Goal: Information Seeking & Learning: Learn about a topic

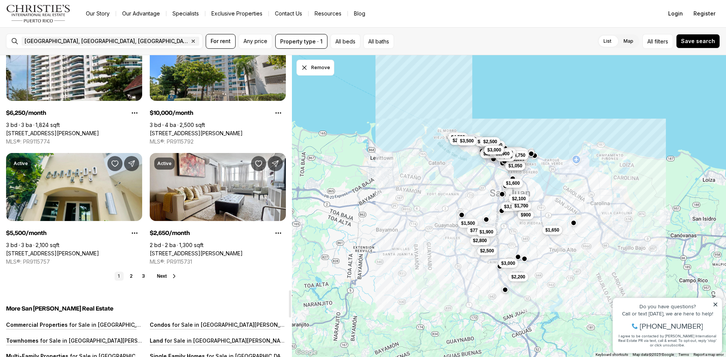
scroll to position [2723, 0]
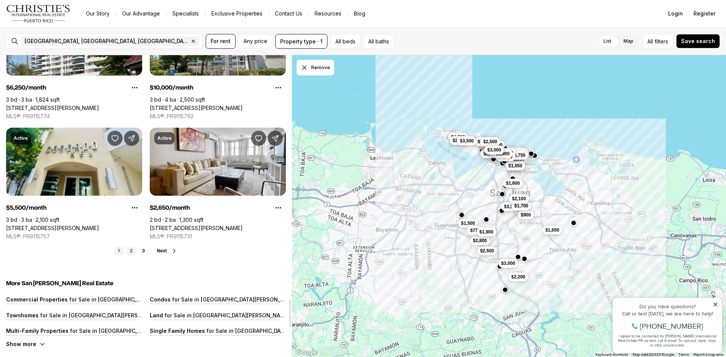
click at [130, 250] on link "2" at bounding box center [131, 251] width 9 height 9
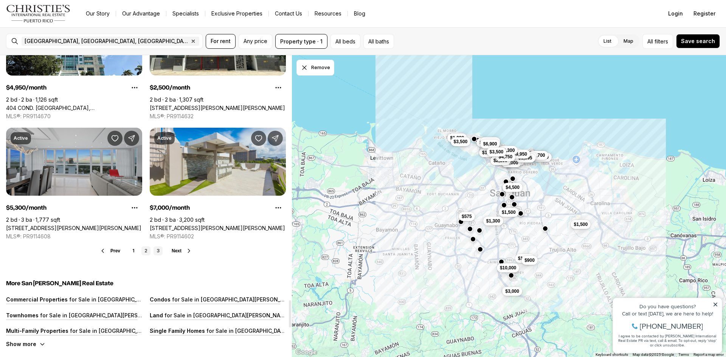
click at [157, 250] on link "3" at bounding box center [158, 251] width 9 height 9
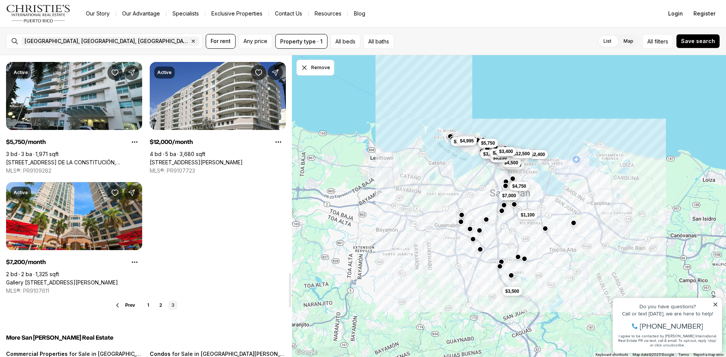
scroll to position [1967, 0]
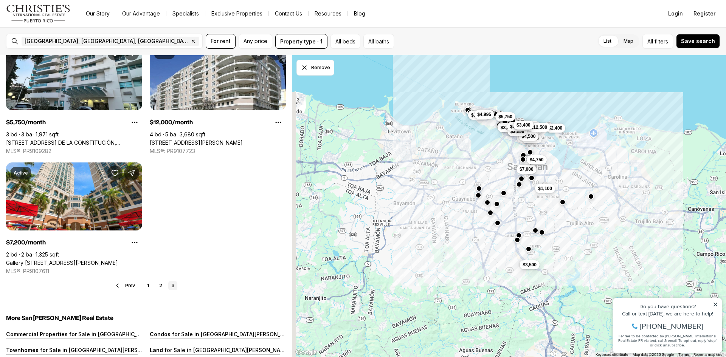
drag, startPoint x: 477, startPoint y: 224, endPoint x: 495, endPoint y: 197, distance: 32.4
click at [495, 197] on div "$7,000 $3,450 $3,500 $6,500 $1,500 $2,000 $3,900 $4,500 $2,400 $12,500 $1,100 $…" at bounding box center [509, 206] width 434 height 303
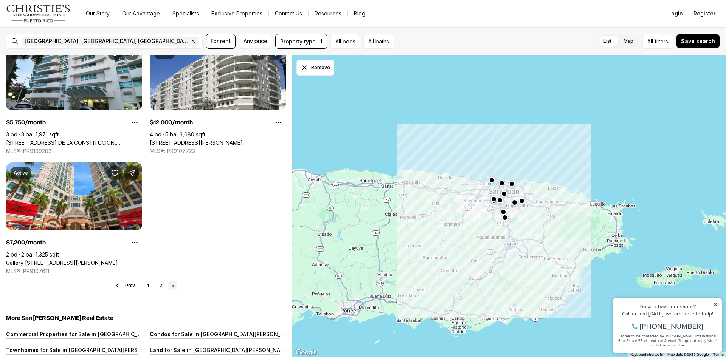
drag, startPoint x: 497, startPoint y: 239, endPoint x: 485, endPoint y: 227, distance: 16.9
click at [485, 227] on div at bounding box center [509, 206] width 434 height 303
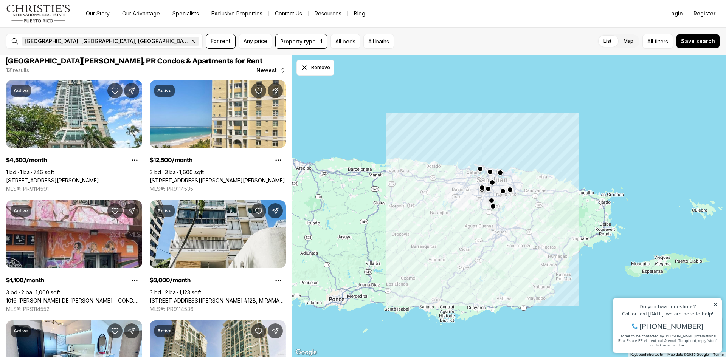
scroll to position [0, 0]
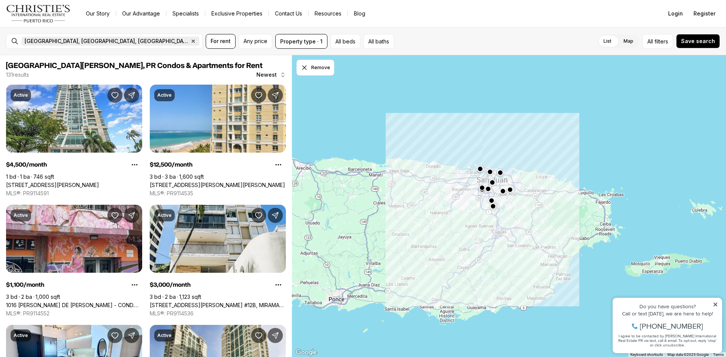
click at [190, 41] on icon "button" at bounding box center [193, 41] width 6 height 6
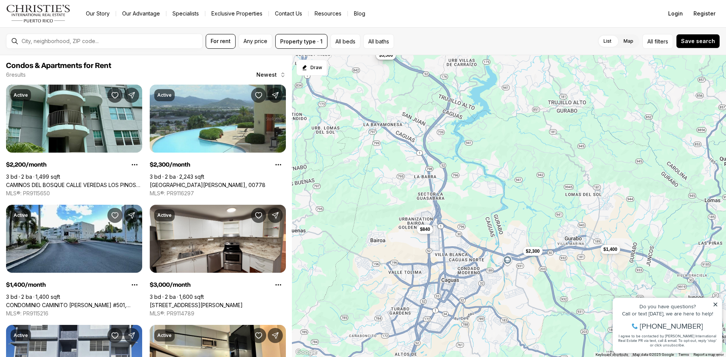
drag, startPoint x: 462, startPoint y: 240, endPoint x: 461, endPoint y: 195, distance: 45.0
click at [461, 195] on div "$2,200 $3,000 $2,300 $1,400 $840 $3,500" at bounding box center [509, 206] width 434 height 303
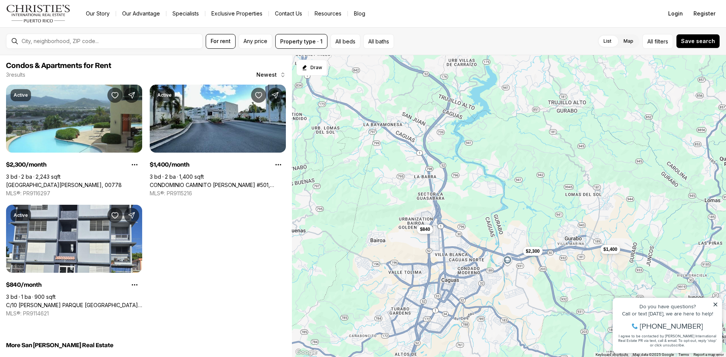
click at [424, 222] on div "$2,300 $1,400 $840" at bounding box center [509, 206] width 434 height 303
click at [429, 227] on span "$840" at bounding box center [425, 229] width 10 height 6
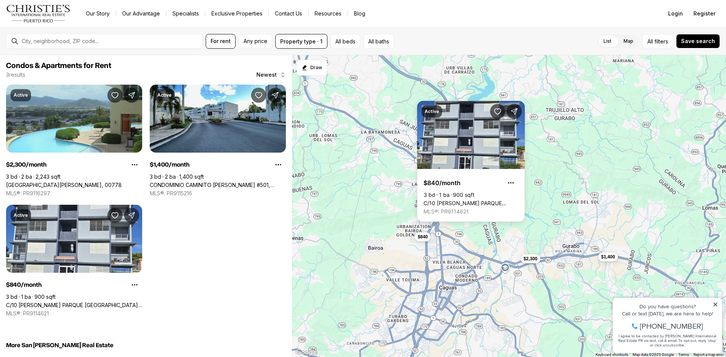
drag, startPoint x: 380, startPoint y: 178, endPoint x: 385, endPoint y: 194, distance: 16.2
click at [377, 189] on div "$2,300 $1,400 $840" at bounding box center [509, 206] width 434 height 303
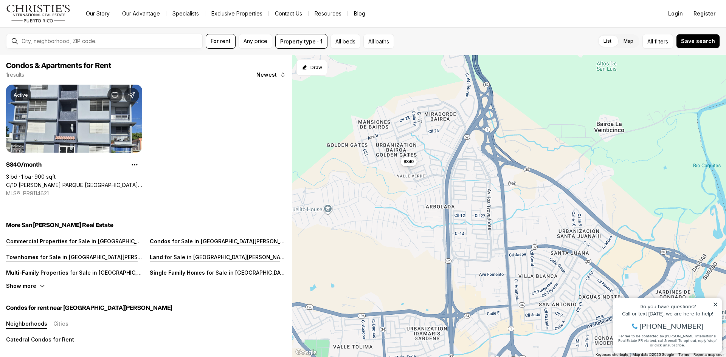
drag, startPoint x: 383, startPoint y: 242, endPoint x: 419, endPoint y: 166, distance: 83.6
click at [419, 166] on div "$840" at bounding box center [509, 206] width 434 height 303
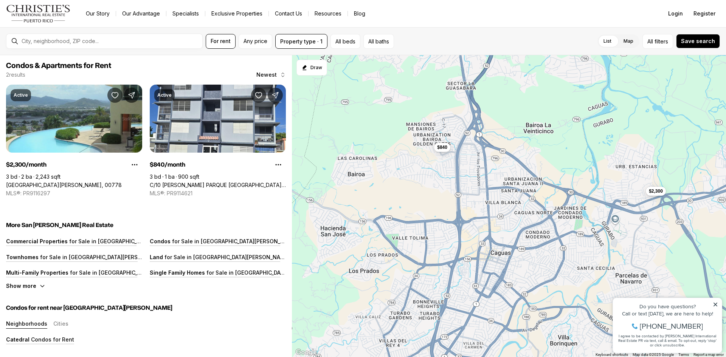
drag, startPoint x: 421, startPoint y: 243, endPoint x: 433, endPoint y: 253, distance: 15.3
click at [433, 253] on div "$840 $2,300" at bounding box center [509, 206] width 434 height 303
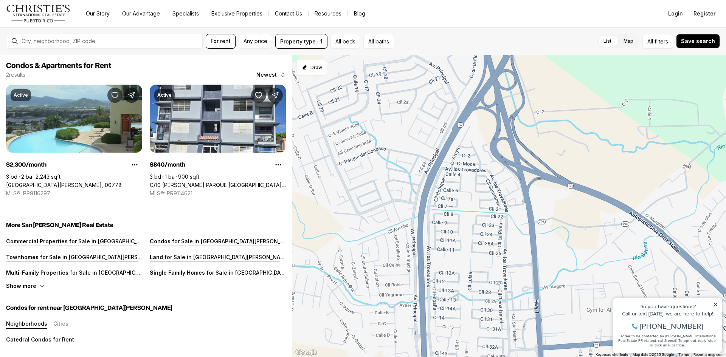
drag, startPoint x: 348, startPoint y: 118, endPoint x: 405, endPoint y: 263, distance: 156.2
click at [406, 264] on div at bounding box center [509, 206] width 434 height 303
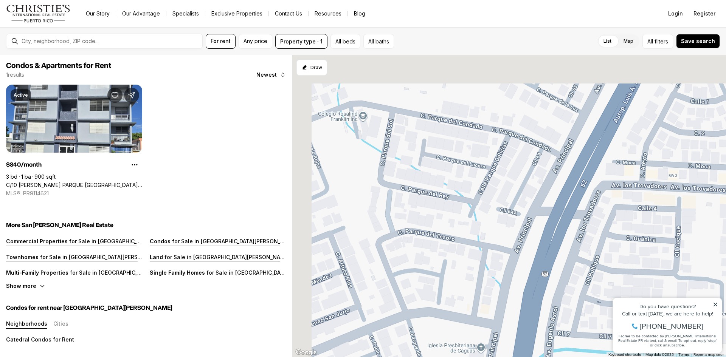
drag, startPoint x: 406, startPoint y: 199, endPoint x: 450, endPoint y: 330, distance: 138.0
click at [450, 332] on div at bounding box center [509, 206] width 434 height 303
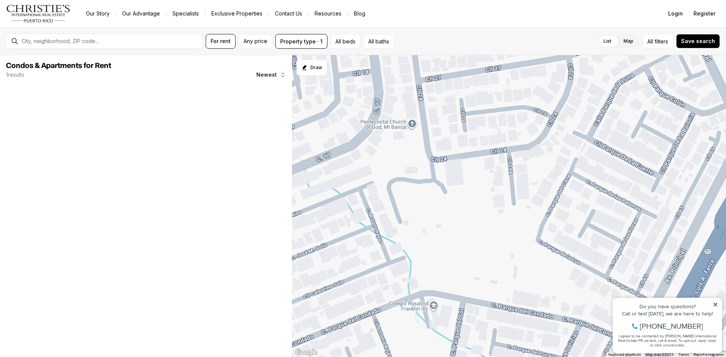
drag, startPoint x: 412, startPoint y: 210, endPoint x: 425, endPoint y: 236, distance: 29.1
click at [425, 236] on div at bounding box center [509, 206] width 434 height 303
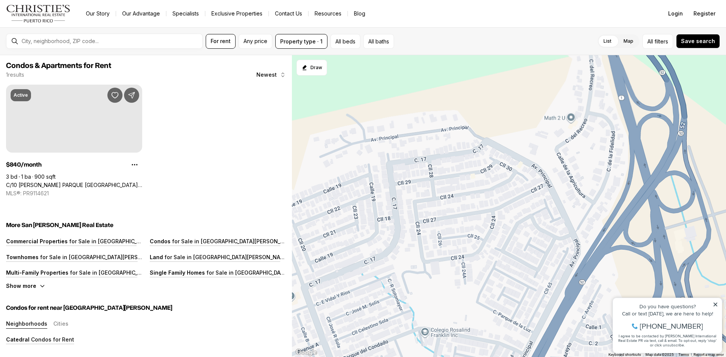
drag, startPoint x: 492, startPoint y: 202, endPoint x: 553, endPoint y: 172, distance: 67.7
click at [553, 172] on div "$840" at bounding box center [509, 206] width 434 height 303
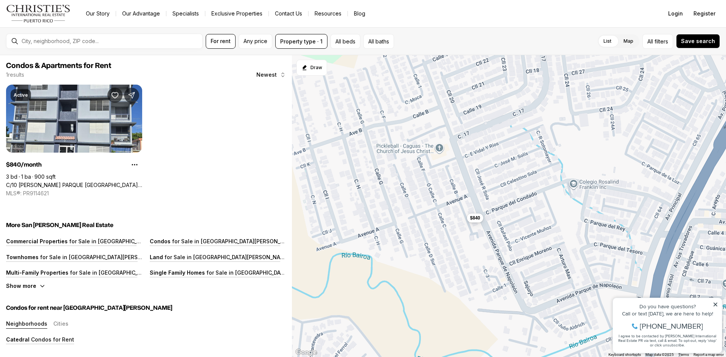
drag, startPoint x: 475, startPoint y: 230, endPoint x: 522, endPoint y: 203, distance: 54.0
click at [522, 203] on div "$840" at bounding box center [509, 206] width 434 height 303
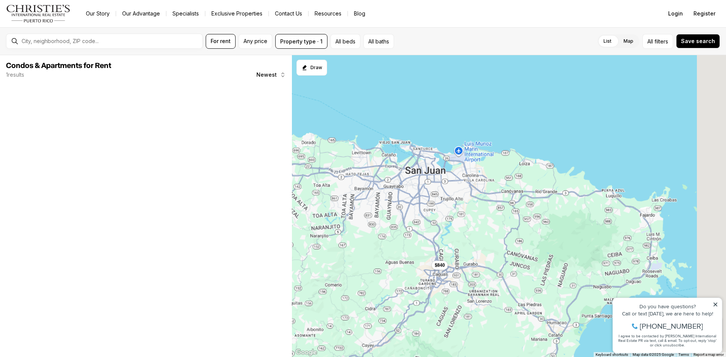
drag, startPoint x: 485, startPoint y: 188, endPoint x: 415, endPoint y: 219, distance: 76.4
click at [415, 219] on div "$840" at bounding box center [509, 206] width 434 height 303
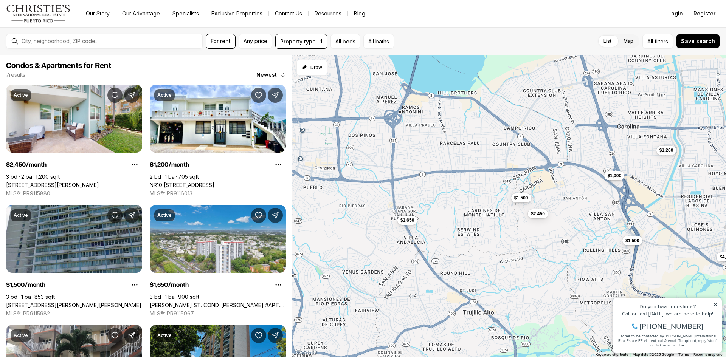
drag, startPoint x: 377, startPoint y: 204, endPoint x: 456, endPoint y: 202, distance: 78.3
click at [456, 202] on div "$1,500 $1,650 $1,200 $1,500 $2,450 $1,000 $4,500" at bounding box center [509, 206] width 434 height 303
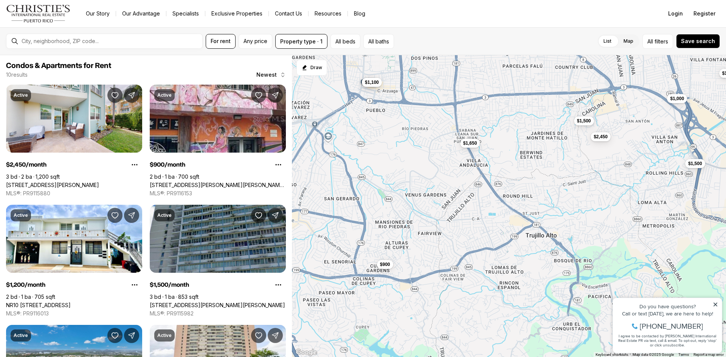
drag, startPoint x: 426, startPoint y: 236, endPoint x: 483, endPoint y: 164, distance: 92.2
click at [483, 164] on div "$1,500 $1,650 $1,200 $1,500 $2,450 $1,000 $4,500 $900 $1,100 $900" at bounding box center [509, 206] width 434 height 303
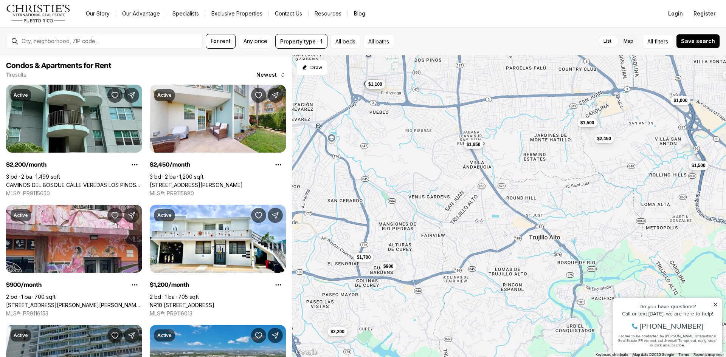
click at [470, 146] on span "$1,650" at bounding box center [474, 144] width 14 height 6
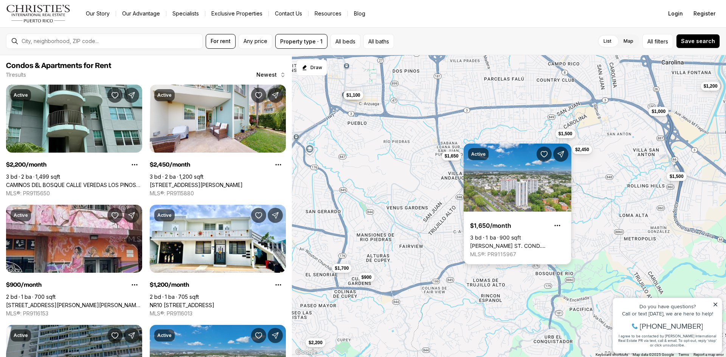
drag, startPoint x: 500, startPoint y: 134, endPoint x: 473, endPoint y: 146, distance: 29.1
click at [473, 146] on div "$1,650 $2,200 $2,450 $900 $1,100 $1,200 $1,500 $900 $1,000 $1,500 $1,700" at bounding box center [509, 206] width 434 height 303
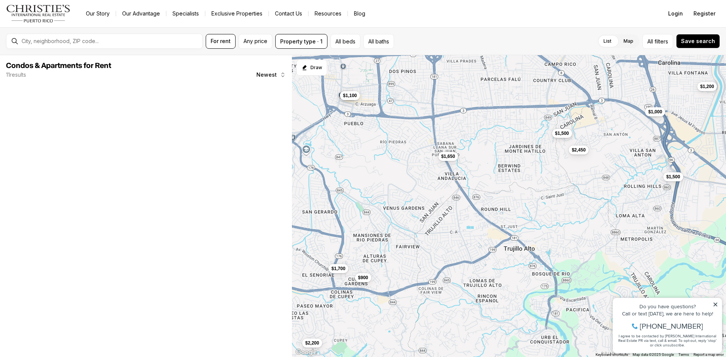
click at [559, 136] on button "$1,500" at bounding box center [562, 133] width 20 height 9
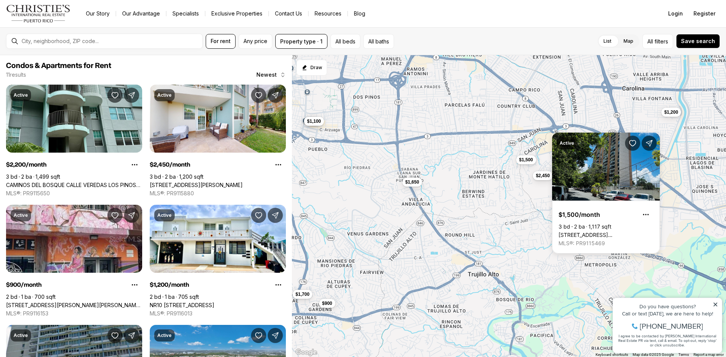
drag, startPoint x: 508, startPoint y: 161, endPoint x: 469, endPoint y: 190, distance: 48.6
click at [469, 189] on div "$1,650 $2,200 $2,450 $900 $1,100 $1,200 $1,500 $900 $1,000 $1,500 $1,700" at bounding box center [509, 206] width 434 height 303
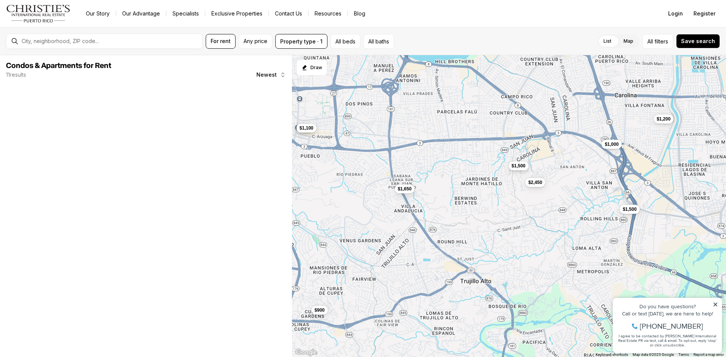
click at [514, 169] on span "$1,500" at bounding box center [519, 166] width 14 height 6
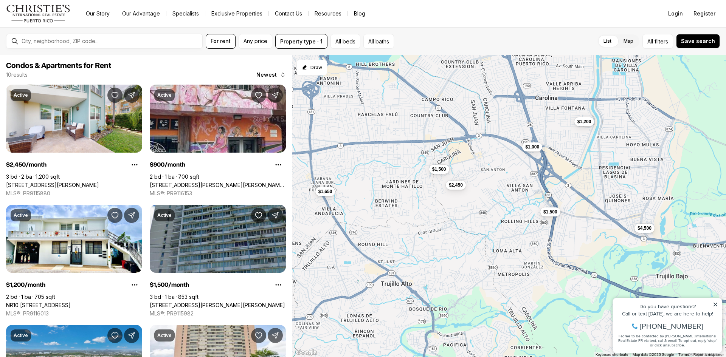
drag, startPoint x: 457, startPoint y: 168, endPoint x: 391, endPoint y: 172, distance: 66.0
click at [391, 172] on div "$1,650 $2,450 $900 $1,100 $1,200 $1,500 $900 $1,000 $1,500 $4,500" at bounding box center [509, 206] width 434 height 303
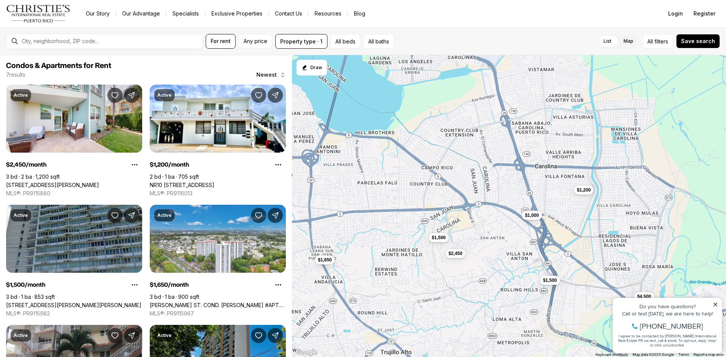
drag, startPoint x: 412, startPoint y: 138, endPoint x: 417, endPoint y: 216, distance: 77.7
click at [411, 214] on div "$1,650 $2,450 $1,200 $1,500 $1,000 $1,500 $4,500" at bounding box center [509, 206] width 434 height 303
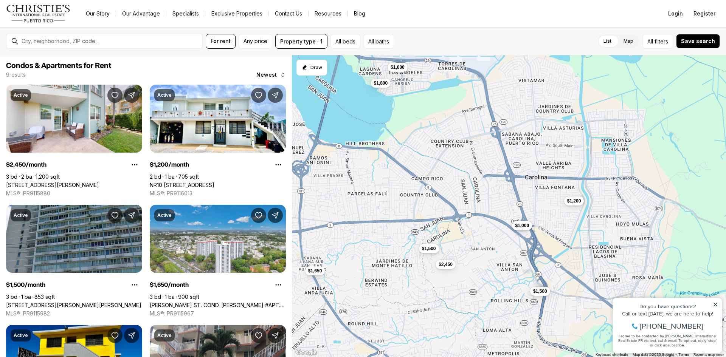
click at [521, 226] on span "$1,000" at bounding box center [522, 226] width 14 height 6
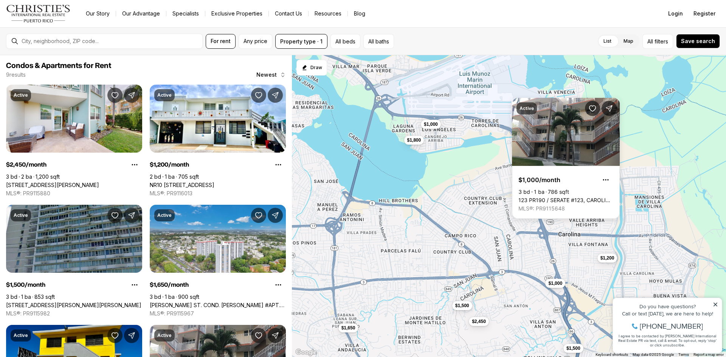
drag, startPoint x: 427, startPoint y: 183, endPoint x: 521, endPoint y: 244, distance: 111.3
click at [521, 244] on div "$1,650 $2,450 $1,200 $1,500 $1,000 $1,500 $4,500 $1,000 $1,800" at bounding box center [509, 206] width 434 height 303
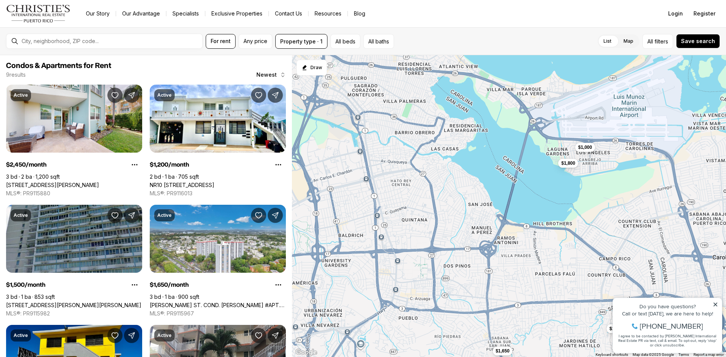
drag, startPoint x: 433, startPoint y: 228, endPoint x: 453, endPoint y: 249, distance: 29.2
click at [453, 249] on div "$1,650 $2,450 $1,500 $1,000 $1,500 $1,000 $1,800" at bounding box center [509, 206] width 434 height 303
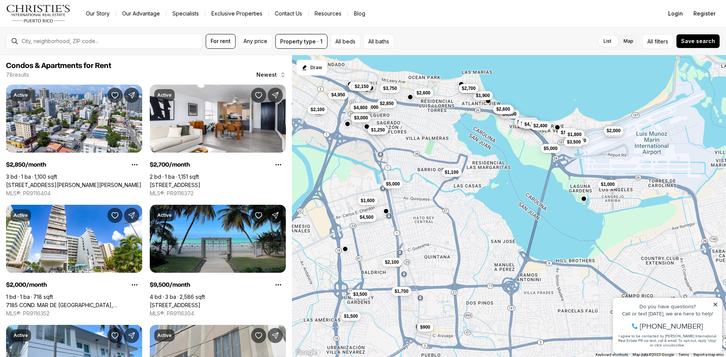
drag, startPoint x: 424, startPoint y: 189, endPoint x: 438, endPoint y: 215, distance: 29.9
click at [438, 215] on div "$2,450 $1,000 $1,500 $1,000 $900 $1,900 $2,800 $2,700 $4,800 $9,500 $1,600 $2,7…" at bounding box center [509, 206] width 434 height 303
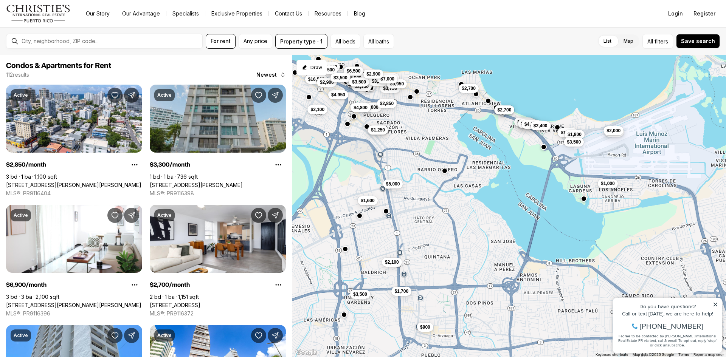
click at [609, 182] on span "$1,000" at bounding box center [608, 184] width 14 height 6
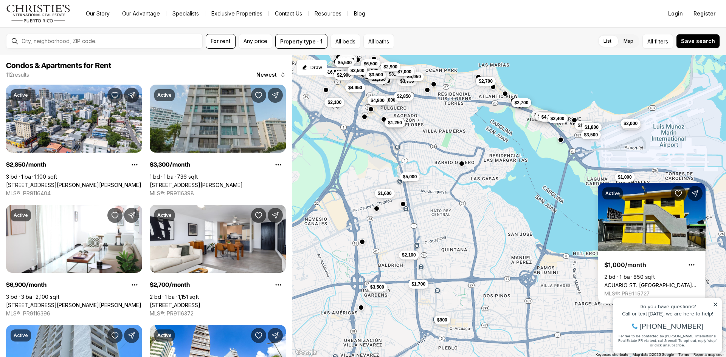
drag, startPoint x: 446, startPoint y: 202, endPoint x: 475, endPoint y: 194, distance: 30.6
click at [475, 194] on div "$1,000 $1,000 $900 $2,700 $9,500 $1,600 $2,700 $2,900 $2,350 $2,400 $4,000 $2,4…" at bounding box center [509, 206] width 434 height 303
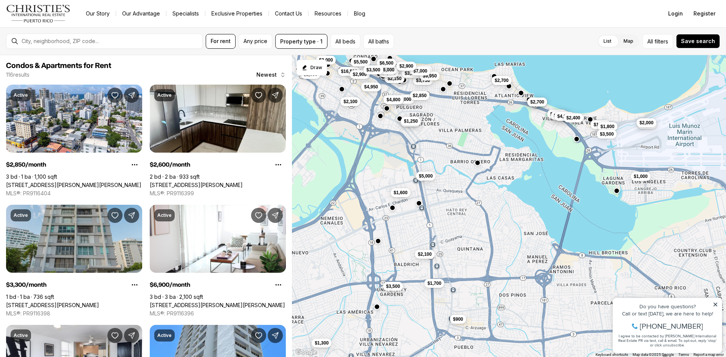
click at [417, 121] on span "$1,250" at bounding box center [411, 121] width 14 height 6
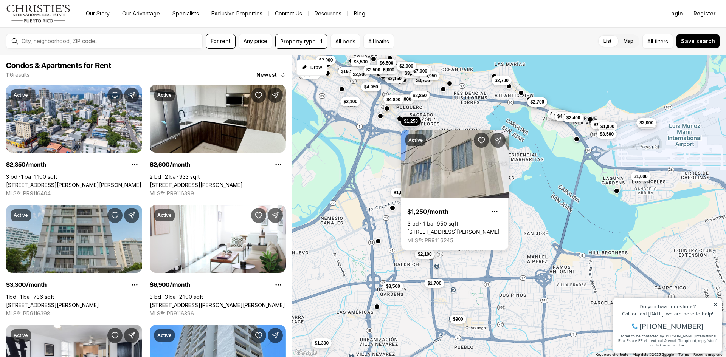
click at [395, 129] on div "$1,000 $900 $2,700 $9,500 $1,600 $2,700 $2,900 $2,350 $4,000 $2,400 $1,975 $1,8…" at bounding box center [509, 206] width 434 height 303
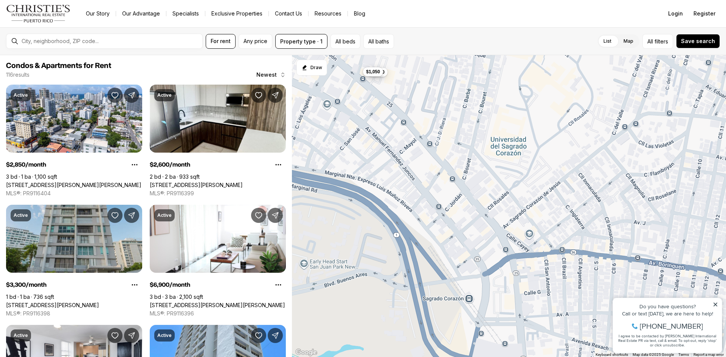
click at [367, 75] on span "$1,050" at bounding box center [373, 72] width 14 height 6
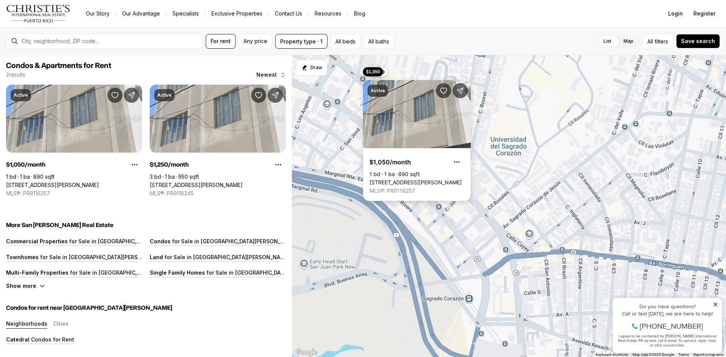
click at [394, 179] on link "[STREET_ADDRESS][PERSON_NAME]" at bounding box center [416, 182] width 92 height 7
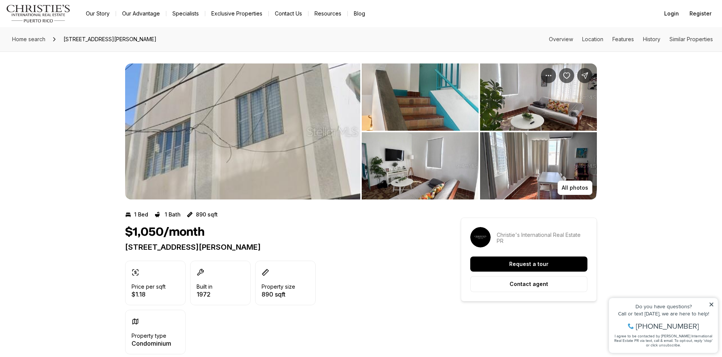
click at [427, 98] on img "View image gallery" at bounding box center [420, 97] width 117 height 67
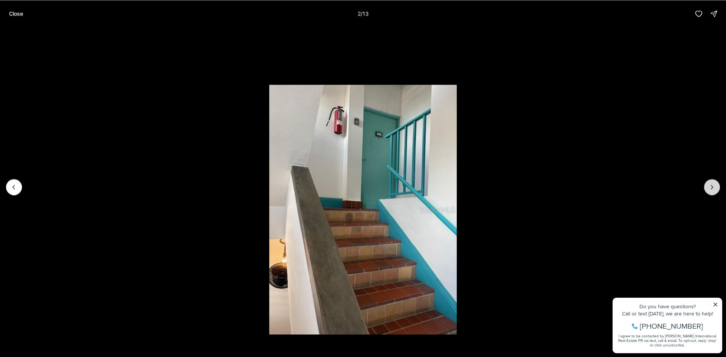
click at [712, 186] on icon "Next slide" at bounding box center [712, 187] width 2 height 4
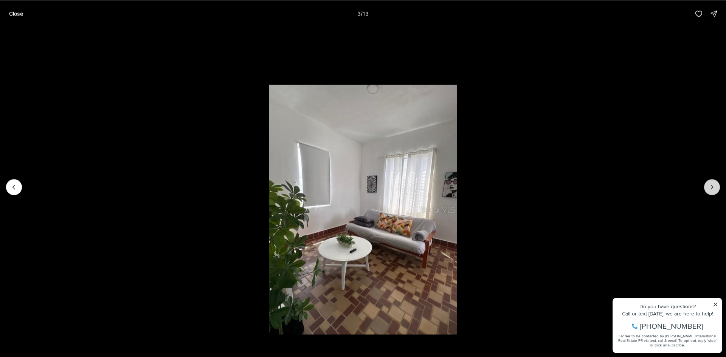
click at [712, 186] on icon "Next slide" at bounding box center [712, 187] width 2 height 4
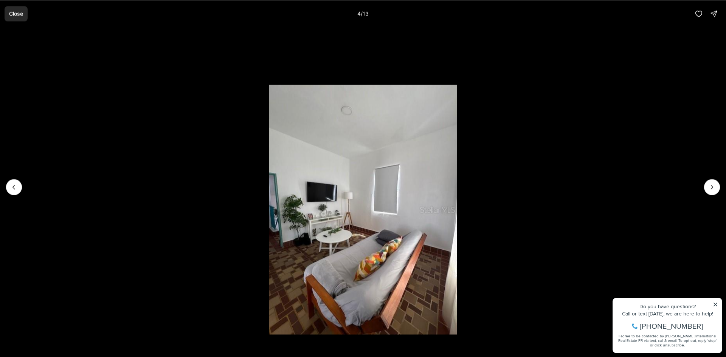
click at [9, 14] on p "Close" at bounding box center [16, 14] width 14 height 6
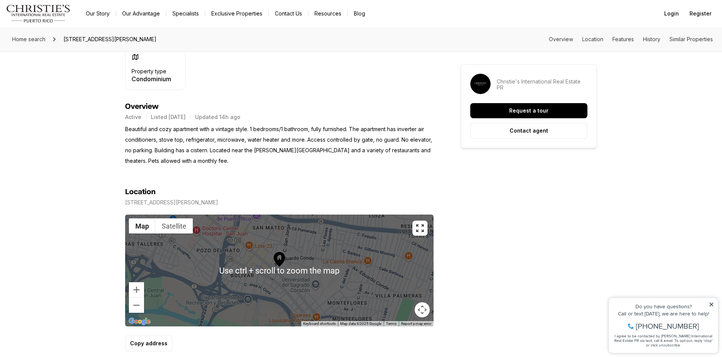
scroll to position [303, 0]
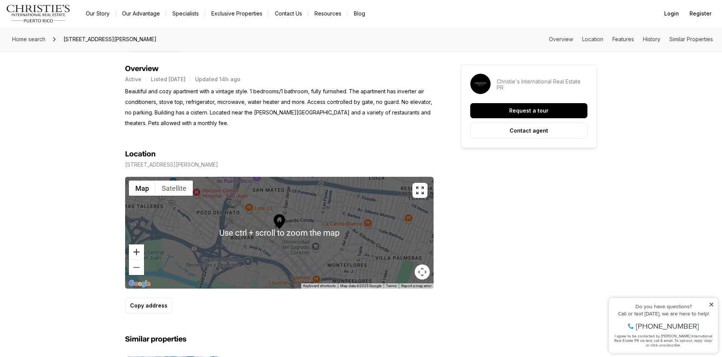
click at [141, 255] on button "Zoom in" at bounding box center [136, 252] width 15 height 15
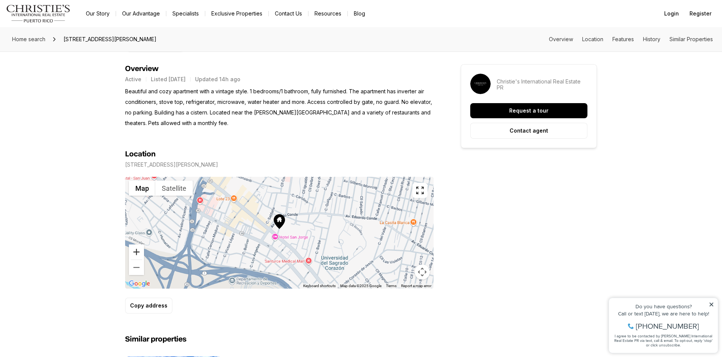
click at [141, 255] on button "Zoom in" at bounding box center [136, 252] width 15 height 15
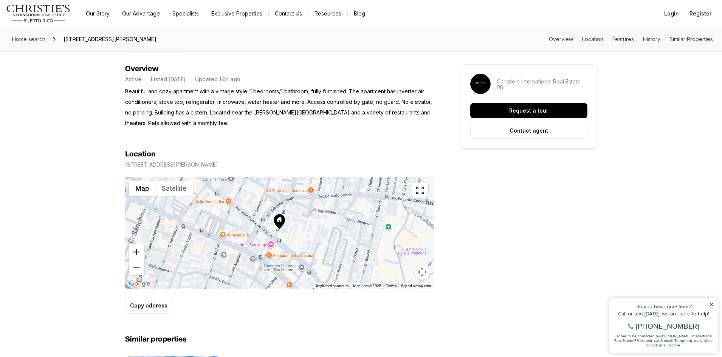
click at [141, 255] on button "Zoom in" at bounding box center [136, 252] width 15 height 15
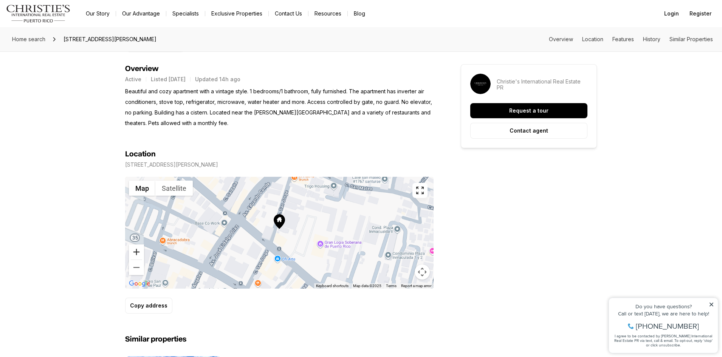
click at [141, 255] on button "Zoom in" at bounding box center [136, 252] width 15 height 15
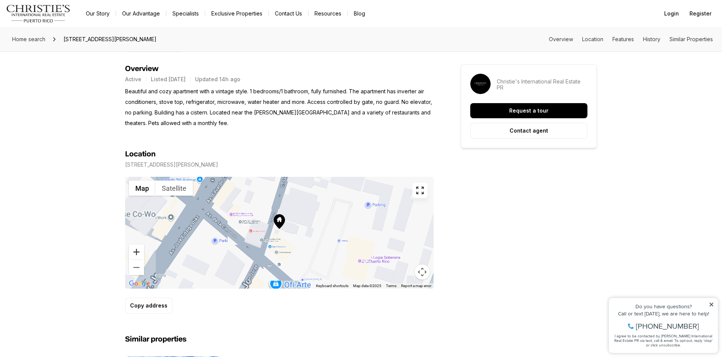
click at [141, 255] on button "Zoom in" at bounding box center [136, 252] width 15 height 15
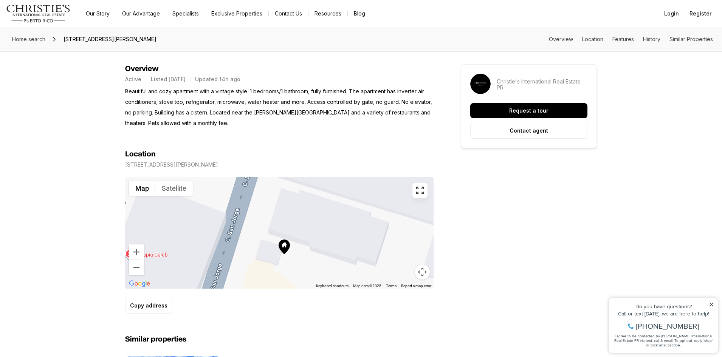
drag, startPoint x: 289, startPoint y: 237, endPoint x: 297, endPoint y: 252, distance: 17.4
click at [295, 264] on div at bounding box center [279, 233] width 309 height 112
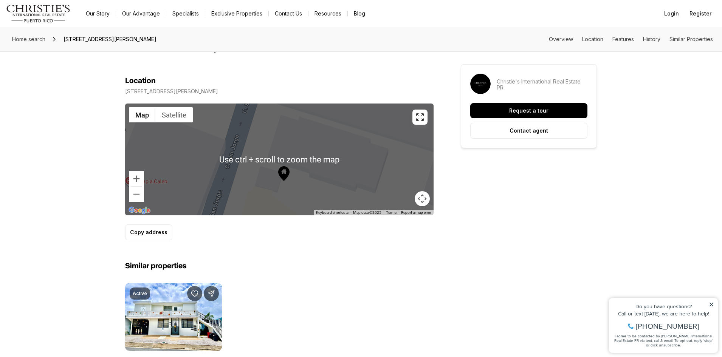
scroll to position [378, 0]
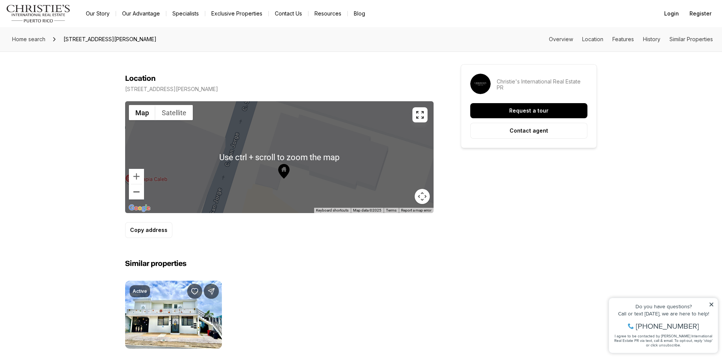
click at [140, 195] on button "Zoom out" at bounding box center [136, 192] width 15 height 15
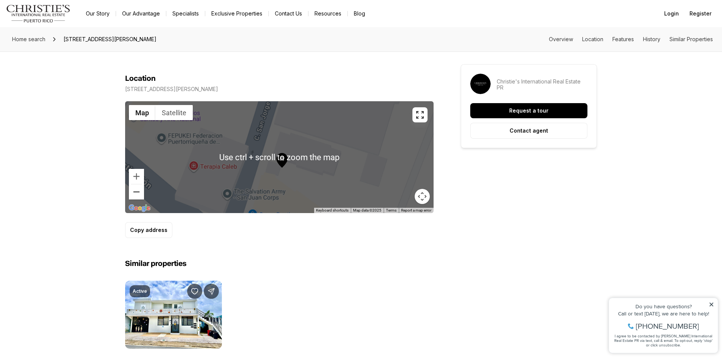
click at [140, 196] on button "Zoom out" at bounding box center [136, 192] width 15 height 15
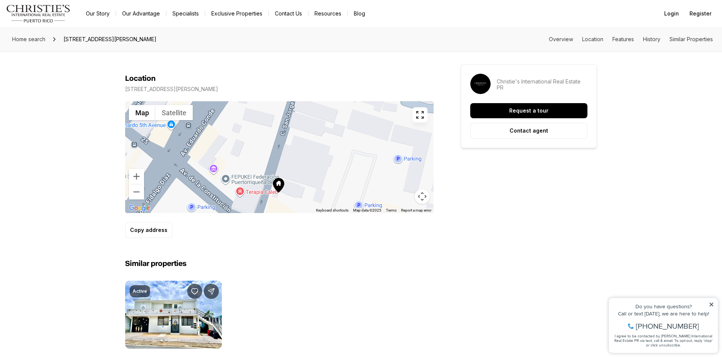
drag, startPoint x: 312, startPoint y: 141, endPoint x: 313, endPoint y: 169, distance: 28.7
click at [313, 169] on div at bounding box center [279, 157] width 309 height 112
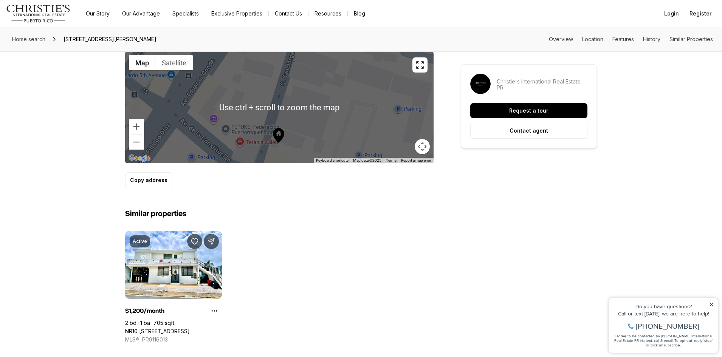
scroll to position [416, 0]
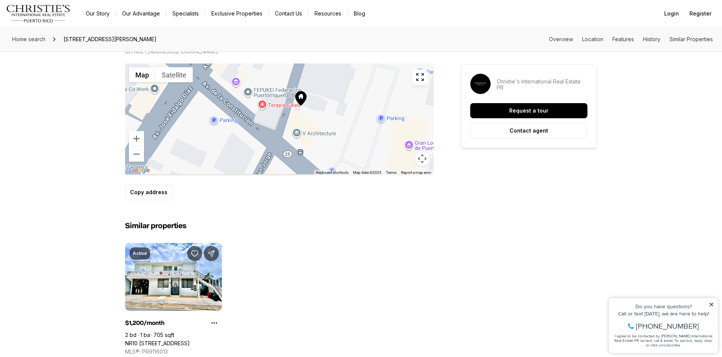
drag, startPoint x: 290, startPoint y: 118, endPoint x: 312, endPoint y: 67, distance: 55.0
click at [312, 67] on div at bounding box center [279, 120] width 309 height 112
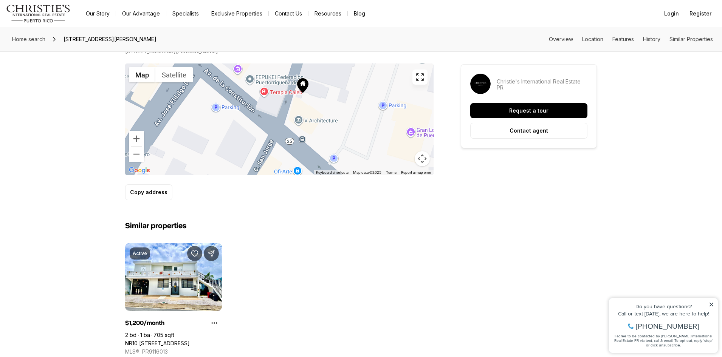
click at [315, 202] on div "Similar properties Active $1,200/month 2 bd 1 ba 705 sqft NR10 Via Apt 3 VILLA …" at bounding box center [279, 277] width 309 height 155
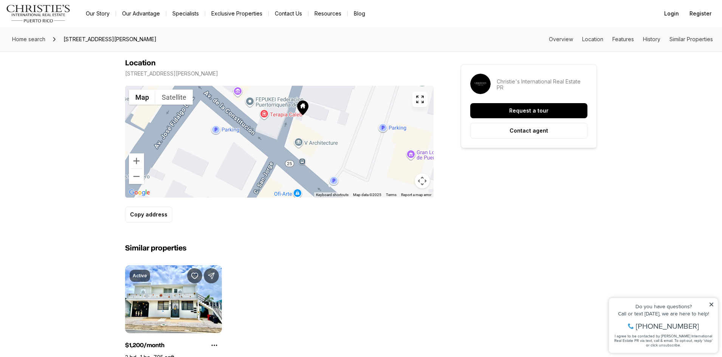
scroll to position [303, 0]
